Goal: Information Seeking & Learning: Learn about a topic

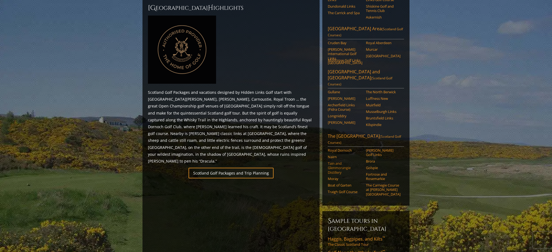
scroll to position [188, 0]
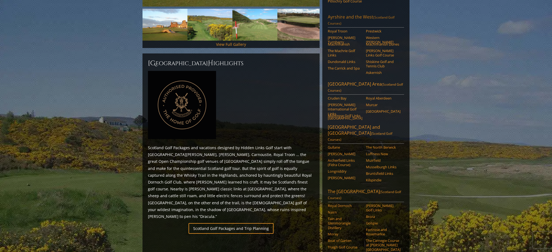
click at [341, 14] on link "Ayrshire and the West (Scotland Golf Courses)" at bounding box center [366, 21] width 76 height 14
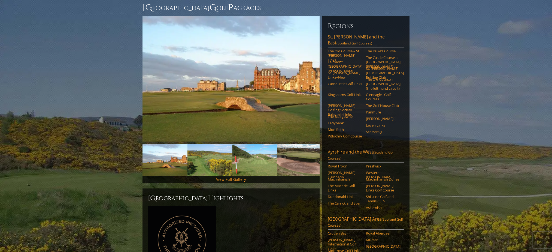
scroll to position [0, 0]
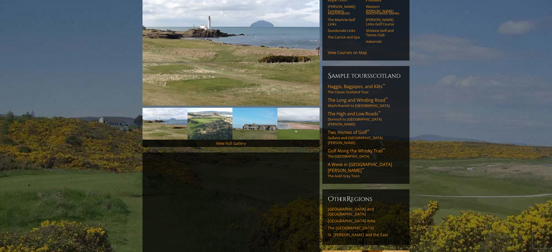
scroll to position [60, 0]
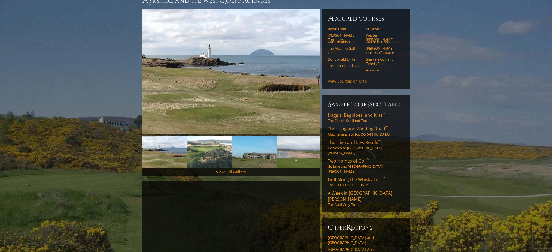
click at [354, 78] on link "View Courses on Map" at bounding box center [347, 80] width 39 height 5
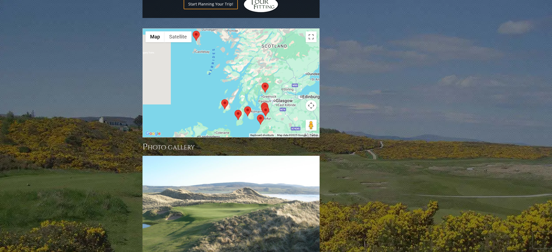
scroll to position [540, 0]
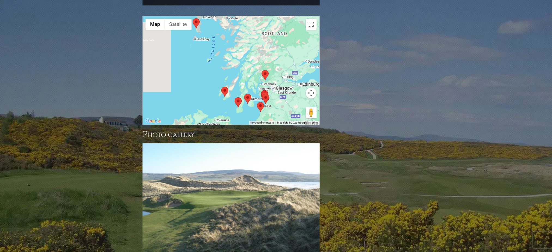
click at [311, 87] on button "Map camera controls" at bounding box center [311, 92] width 11 height 11
click at [310, 19] on button "Toggle fullscreen view" at bounding box center [311, 24] width 11 height 11
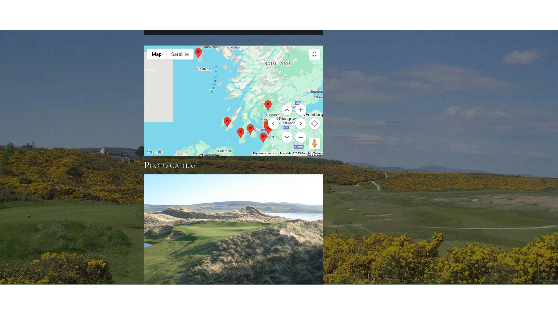
scroll to position [0, 0]
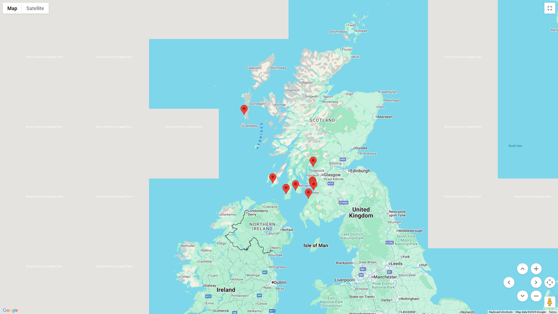
click at [240, 105] on area at bounding box center [240, 105] width 0 height 0
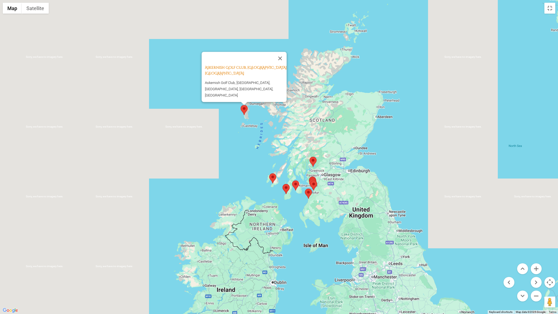
click at [253, 168] on div "Askernish Golf Club, South Uist Scotland Askernish Golf Club, South Uist, Asker…" at bounding box center [279, 157] width 558 height 314
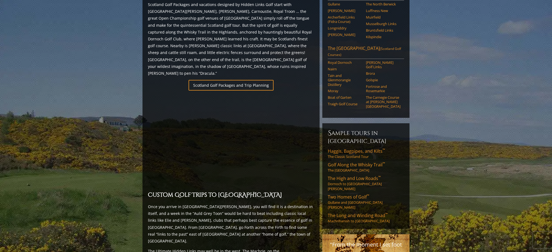
scroll to position [369, 0]
